Goal: Check status: Check status

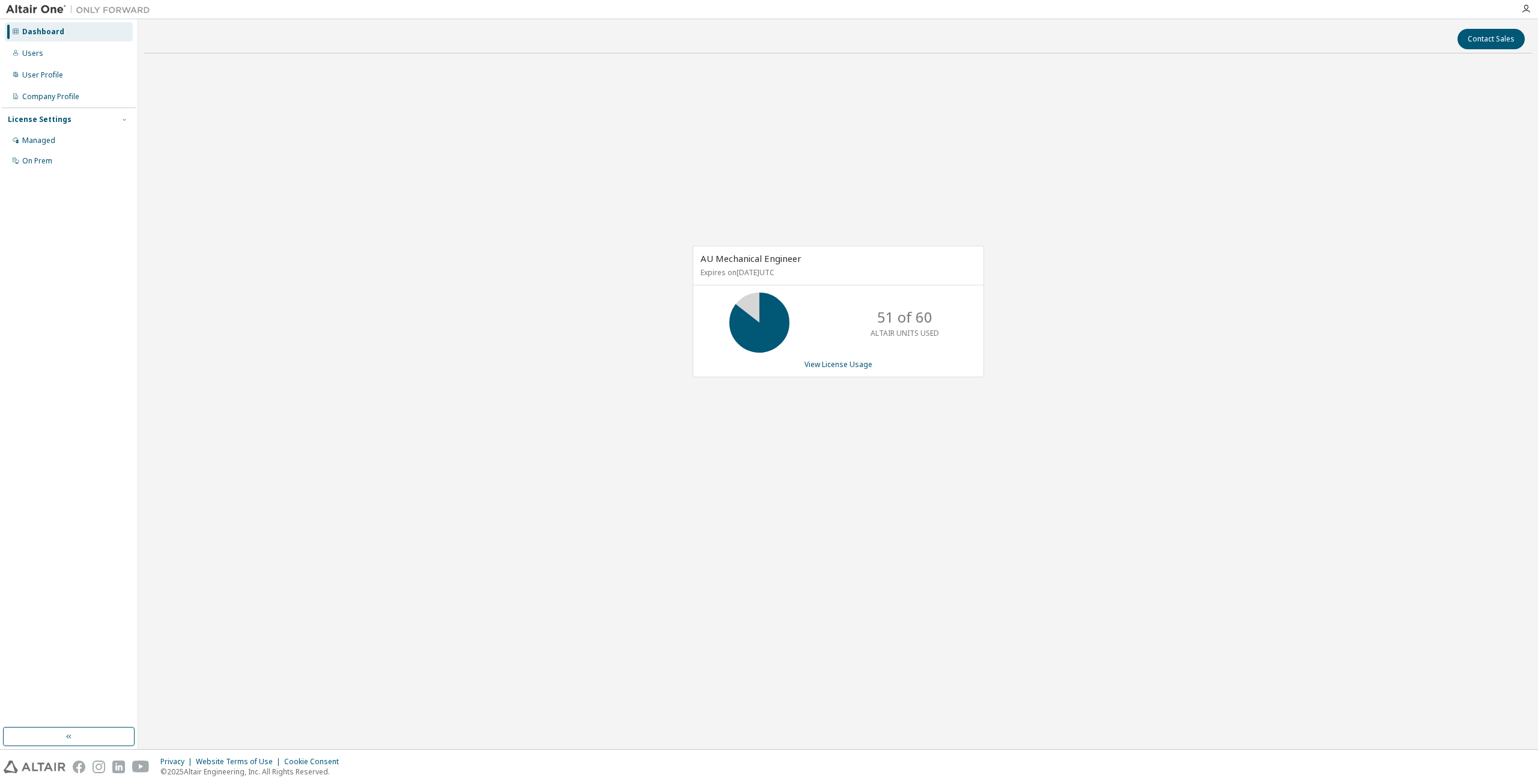
click at [839, 356] on div "AU Mechanical Engineer Expires on [DATE] UTC 51 of 60 ALTAIR UNITS USED View Li…" at bounding box center [838, 311] width 292 height 132
click at [842, 362] on link "View License Usage" at bounding box center [838, 364] width 68 height 10
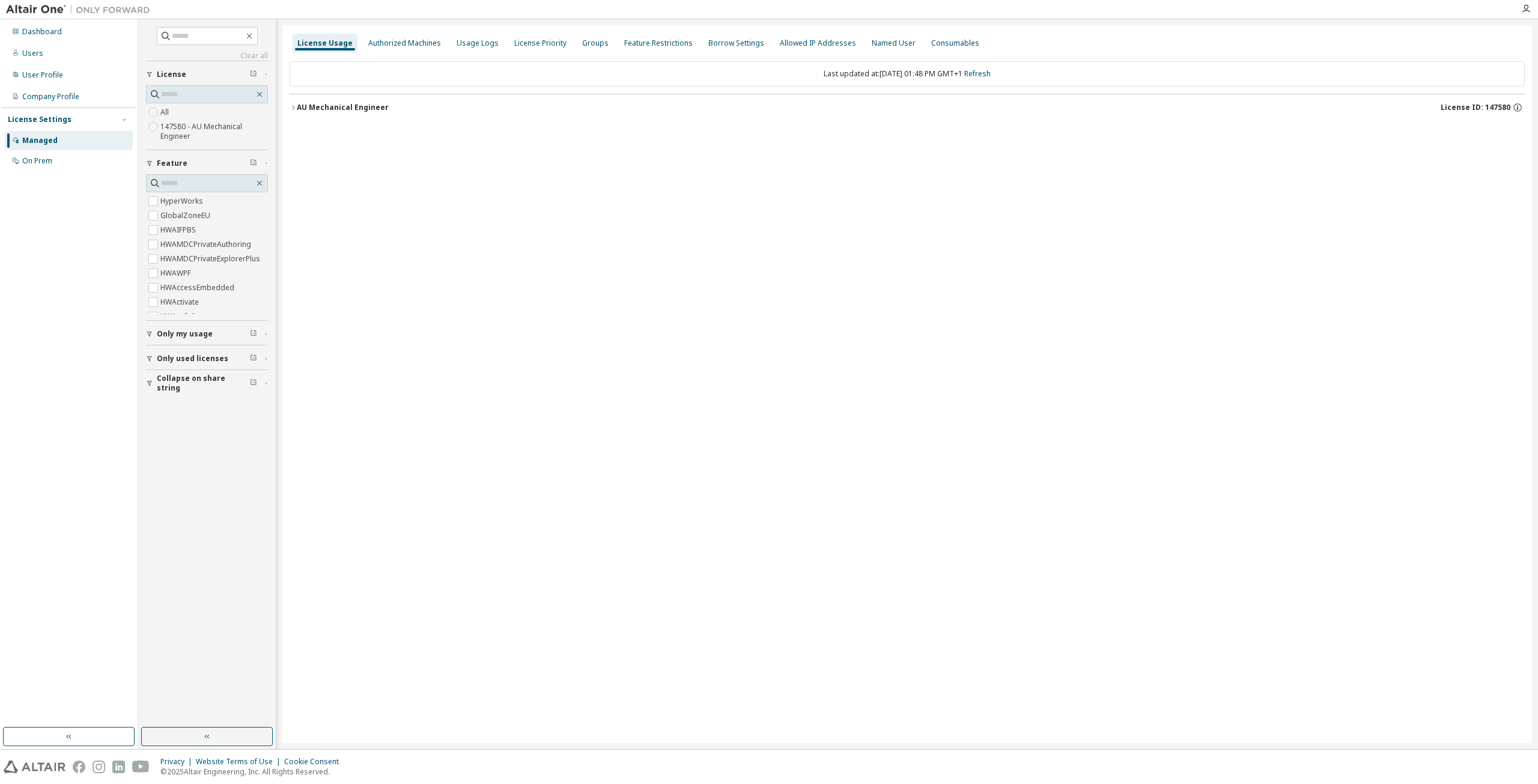
click at [345, 106] on div "AU Mechanical Engineer" at bounding box center [342, 107] width 92 height 10
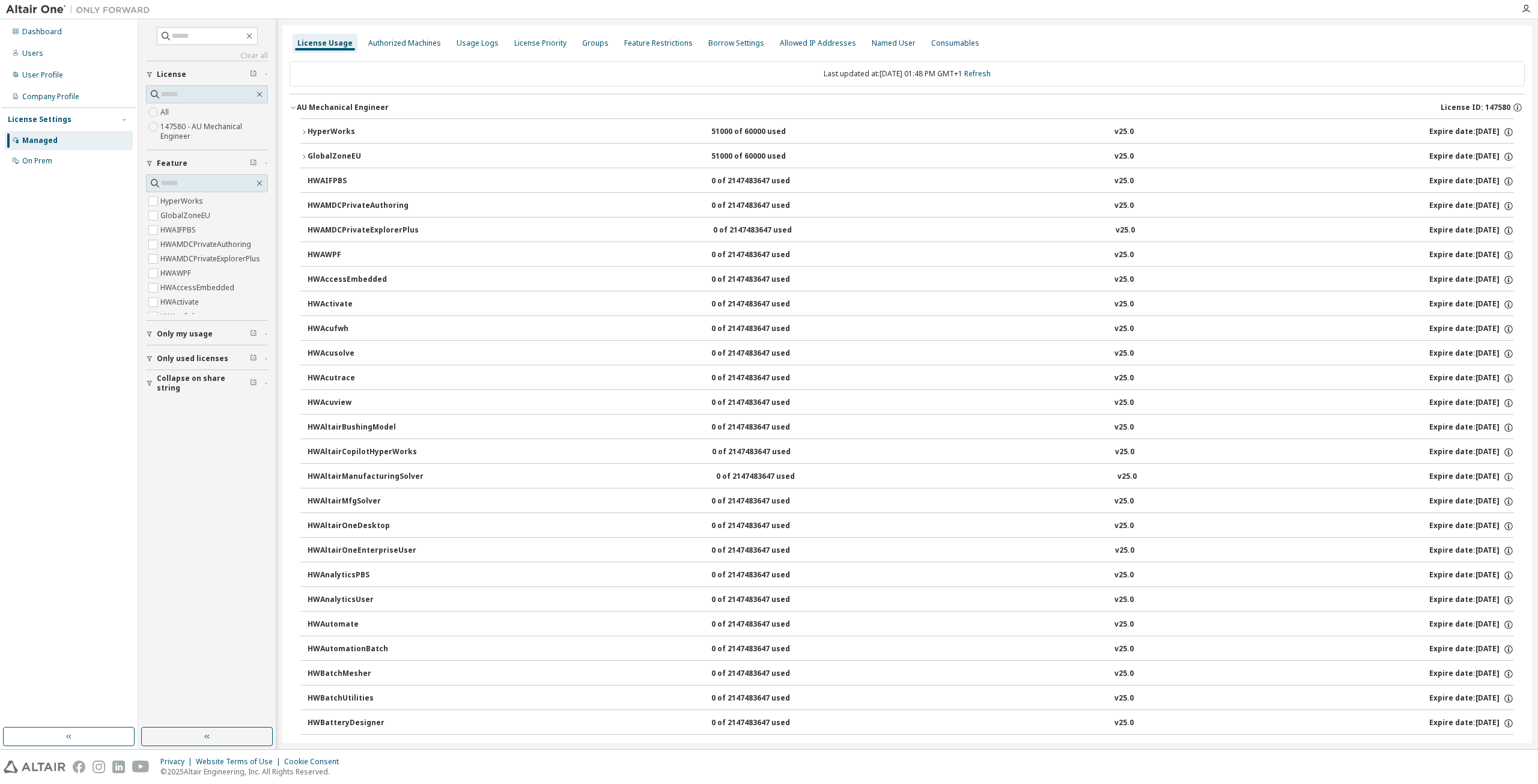
click at [342, 127] on div "HyperWorks" at bounding box center [362, 132] width 108 height 11
